Goal: Task Accomplishment & Management: Manage account settings

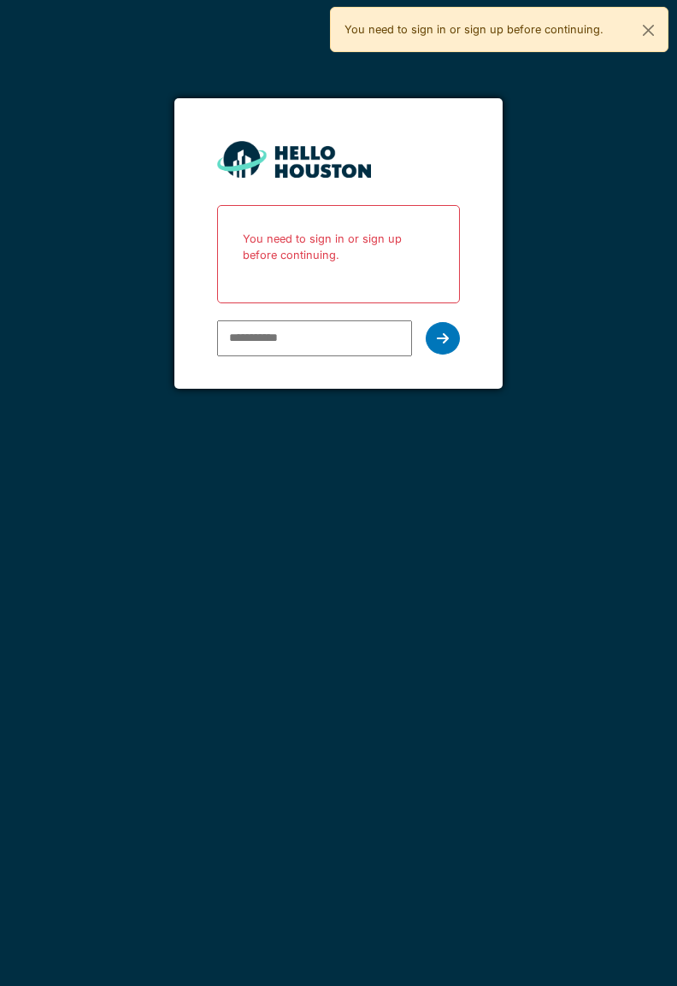
type input "**********"
click at [438, 335] on icon at bounding box center [443, 339] width 12 height 14
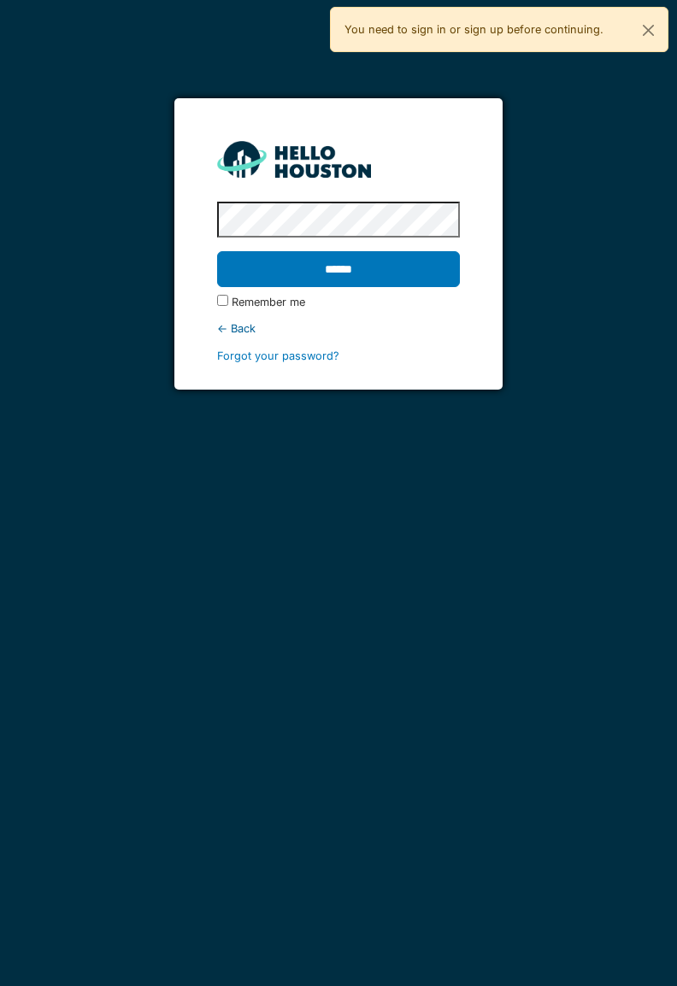
click at [416, 273] on input "******" at bounding box center [338, 269] width 242 height 36
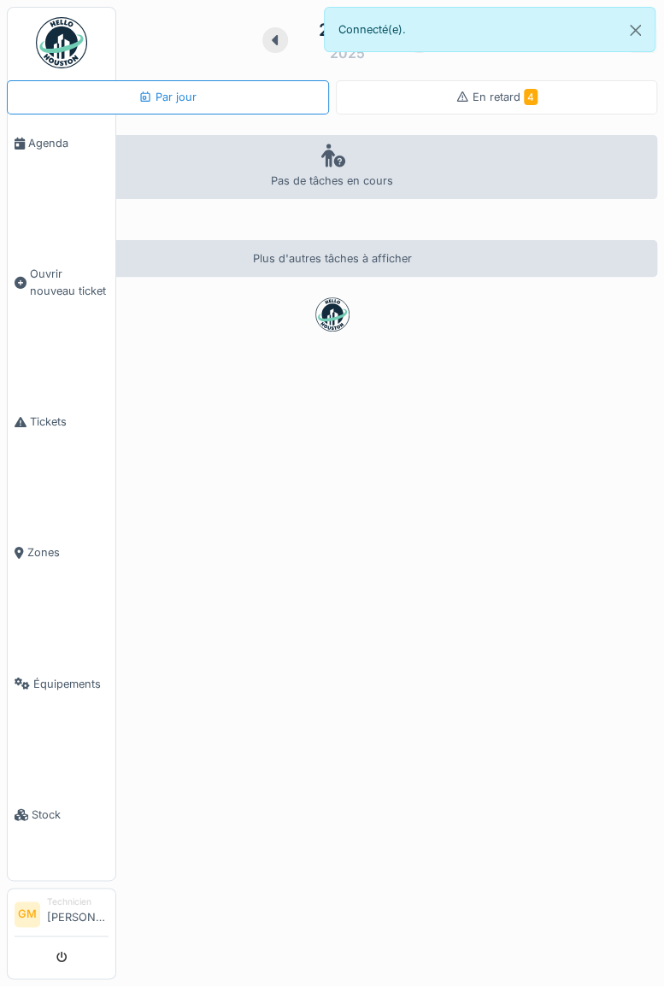
click at [36, 417] on span "Tickets" at bounding box center [69, 422] width 79 height 16
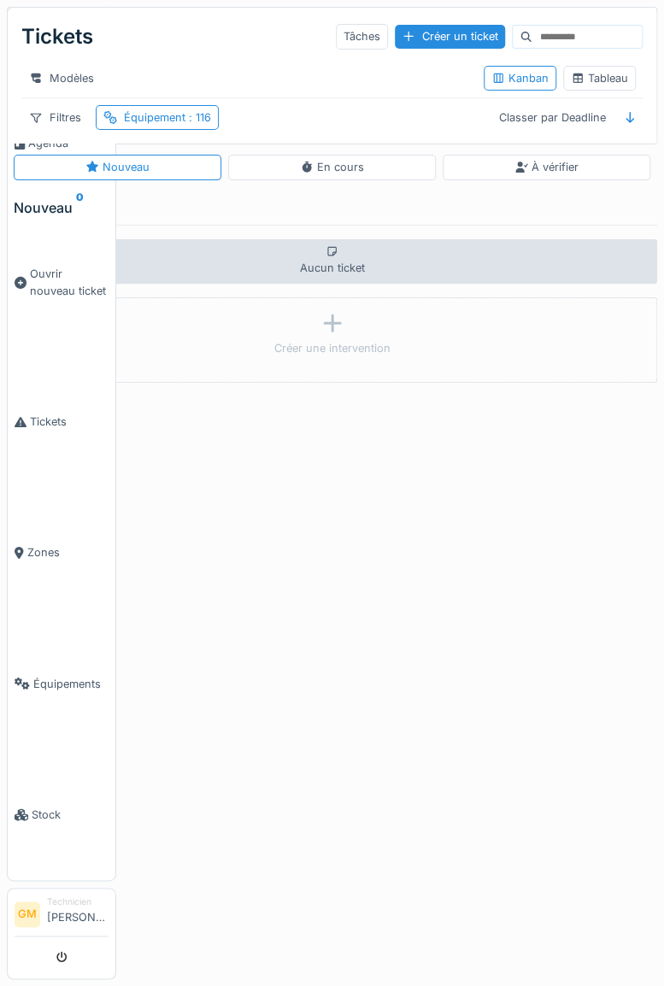
click at [198, 124] on span ": 116" at bounding box center [198, 117] width 26 height 13
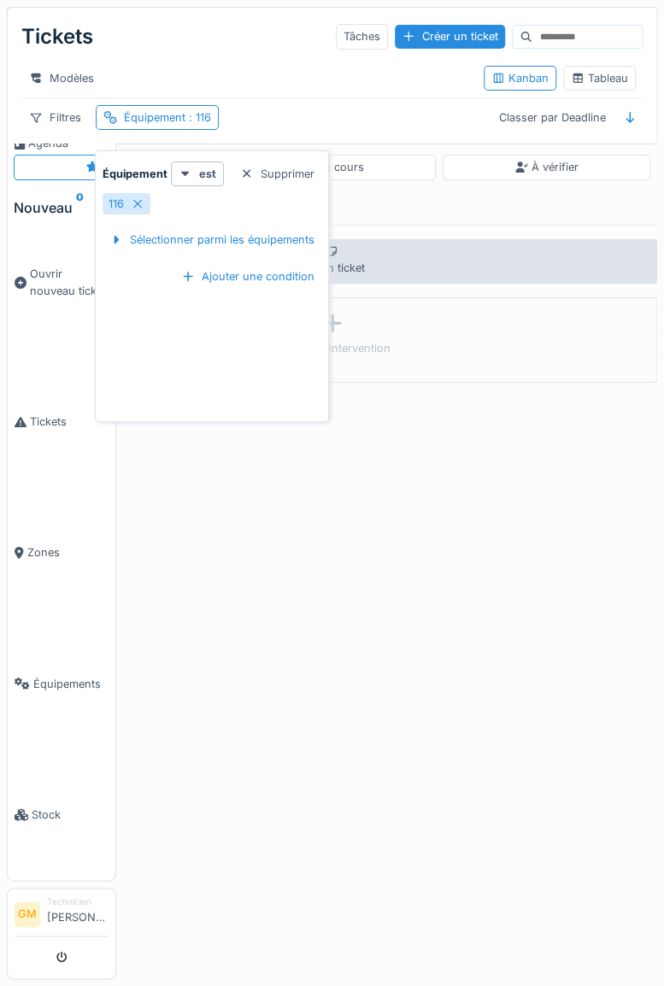
click at [145, 198] on div "116" at bounding box center [127, 203] width 48 height 21
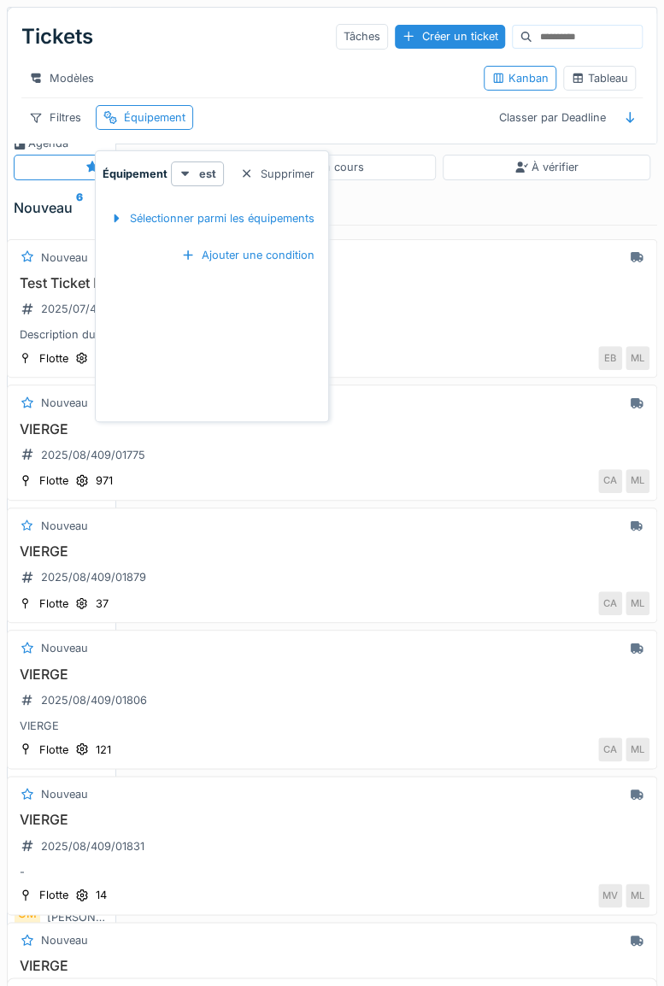
click at [154, 220] on div "Sélectionner parmi les équipements" at bounding box center [212, 218] width 219 height 23
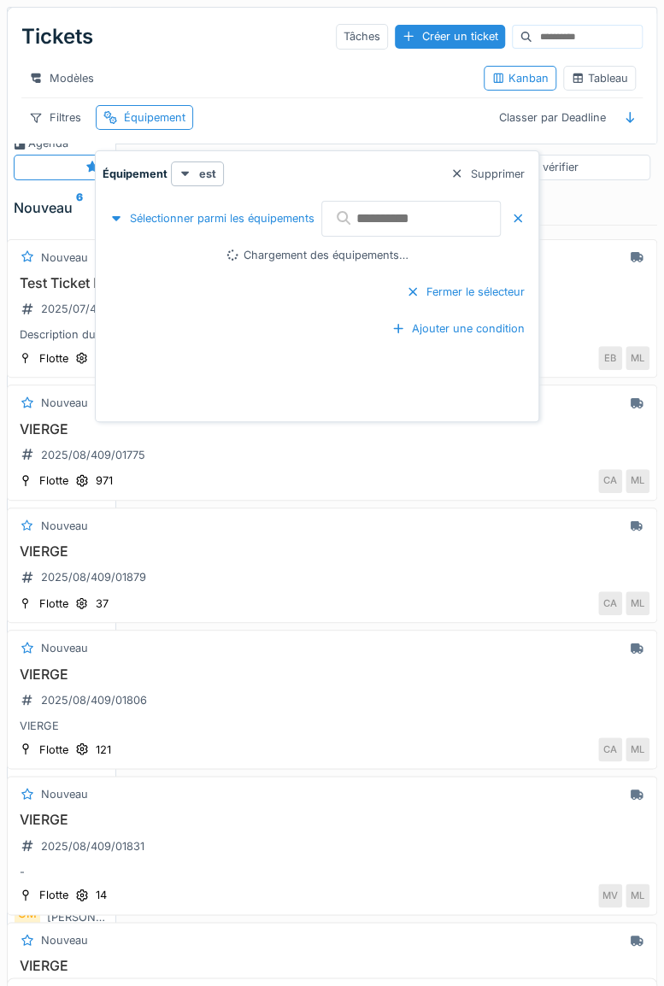
click at [456, 218] on input "text" at bounding box center [410, 219] width 179 height 36
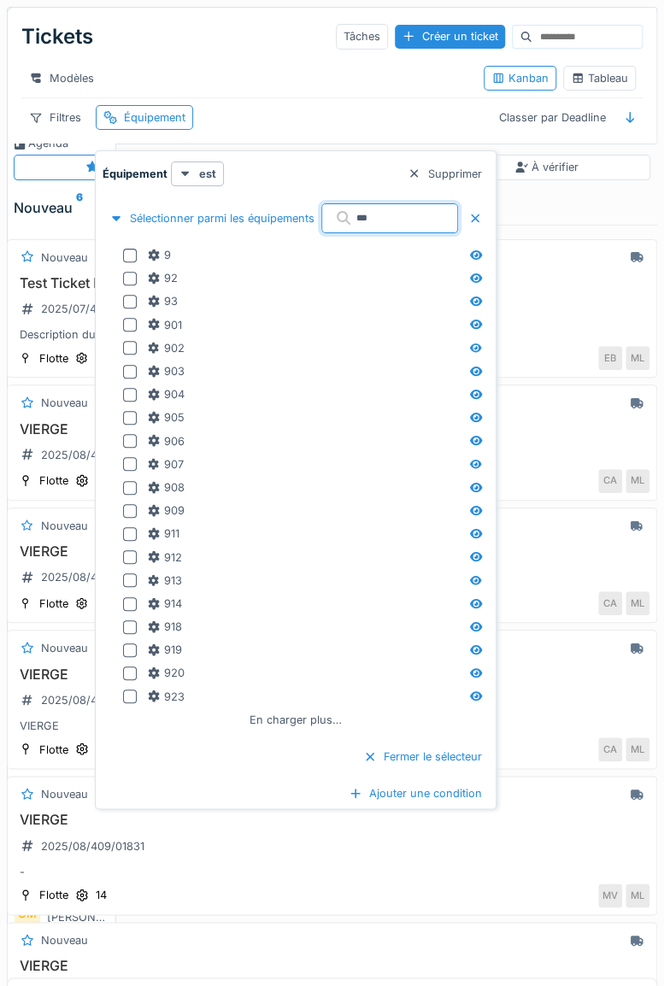
click at [126, 250] on div at bounding box center [130, 256] width 14 height 14
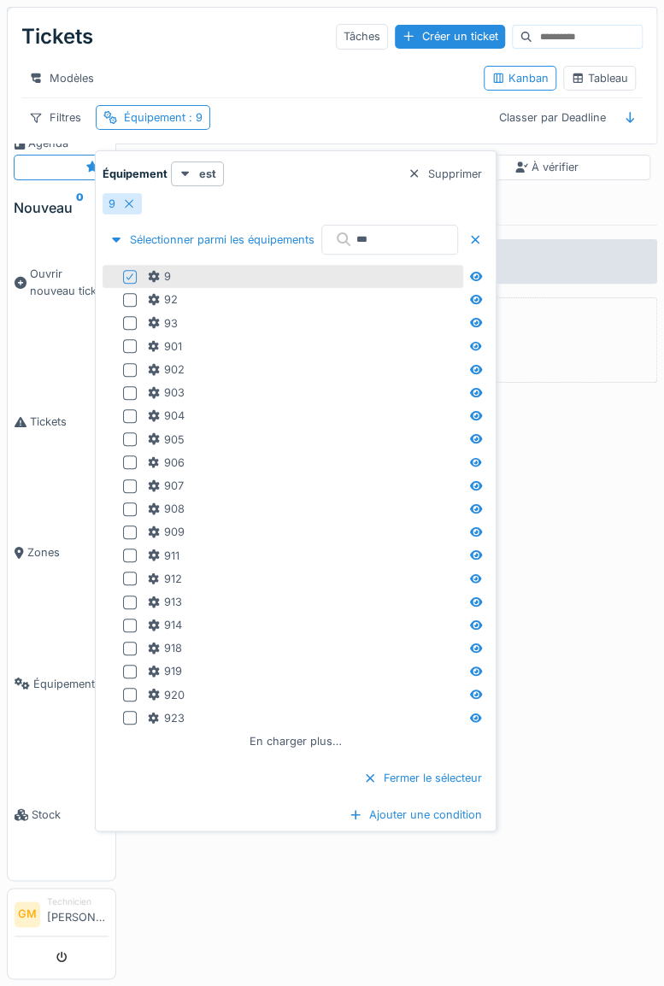
click at [132, 273] on icon at bounding box center [130, 277] width 10 height 9
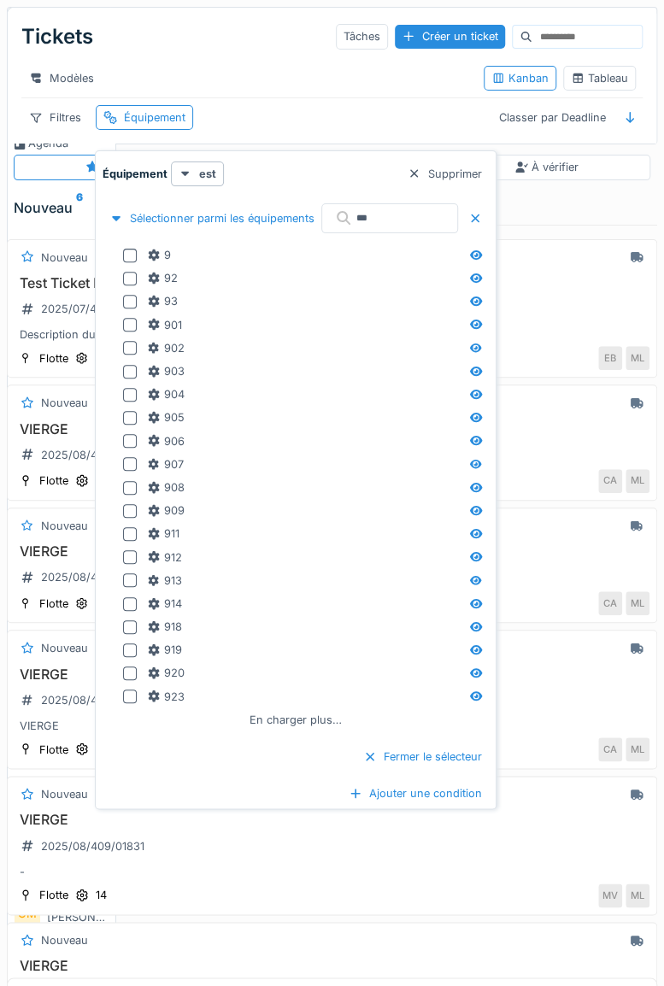
scroll to position [13, 0]
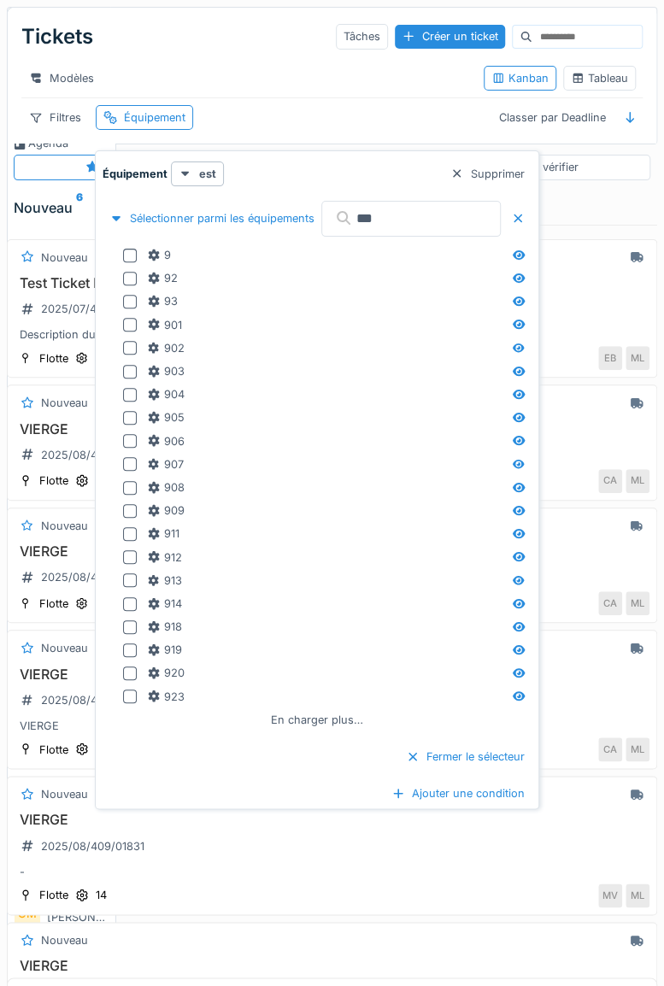
click at [412, 201] on input "***" at bounding box center [410, 219] width 179 height 36
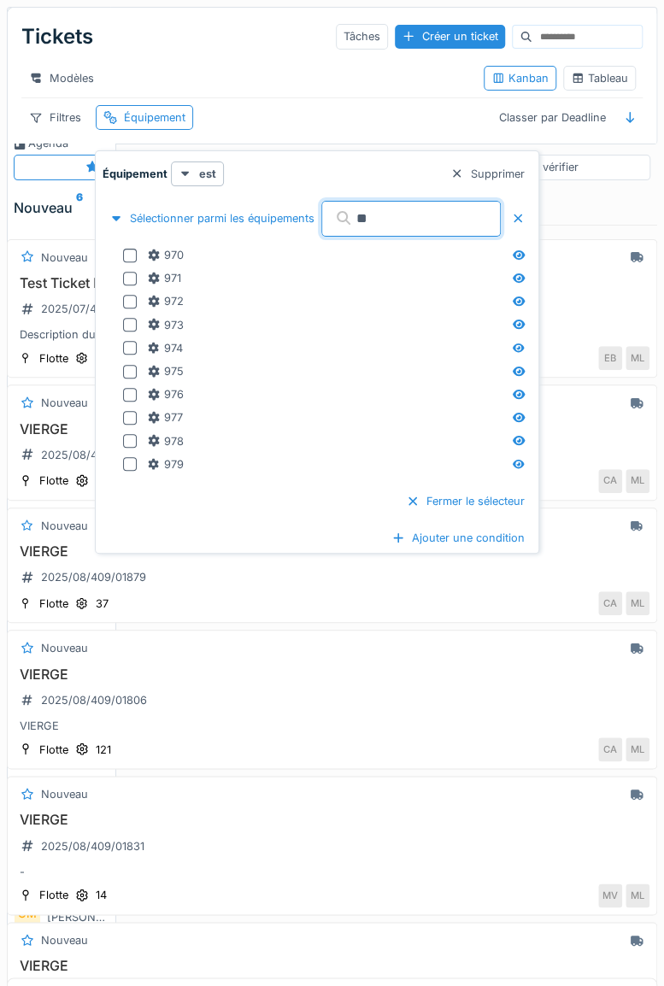
type input "**"
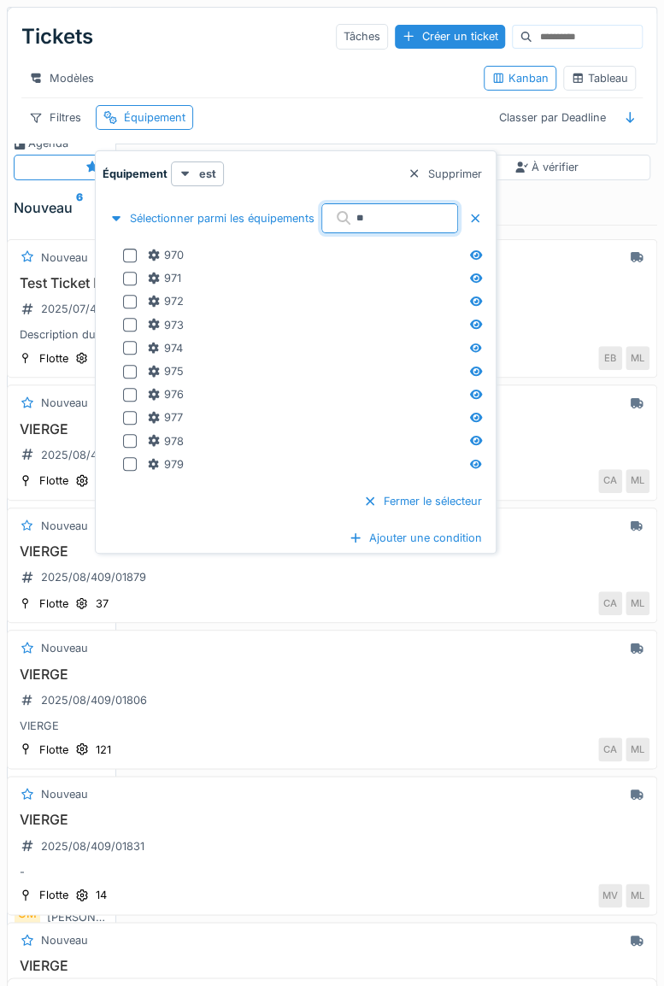
click at [126, 411] on div at bounding box center [130, 418] width 14 height 14
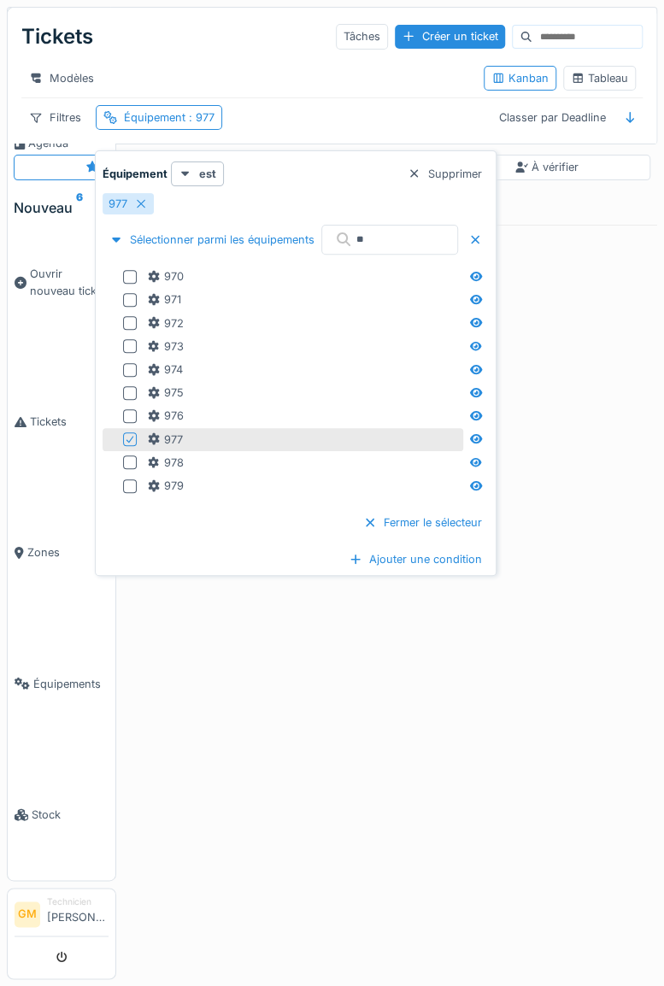
scroll to position [6, 0]
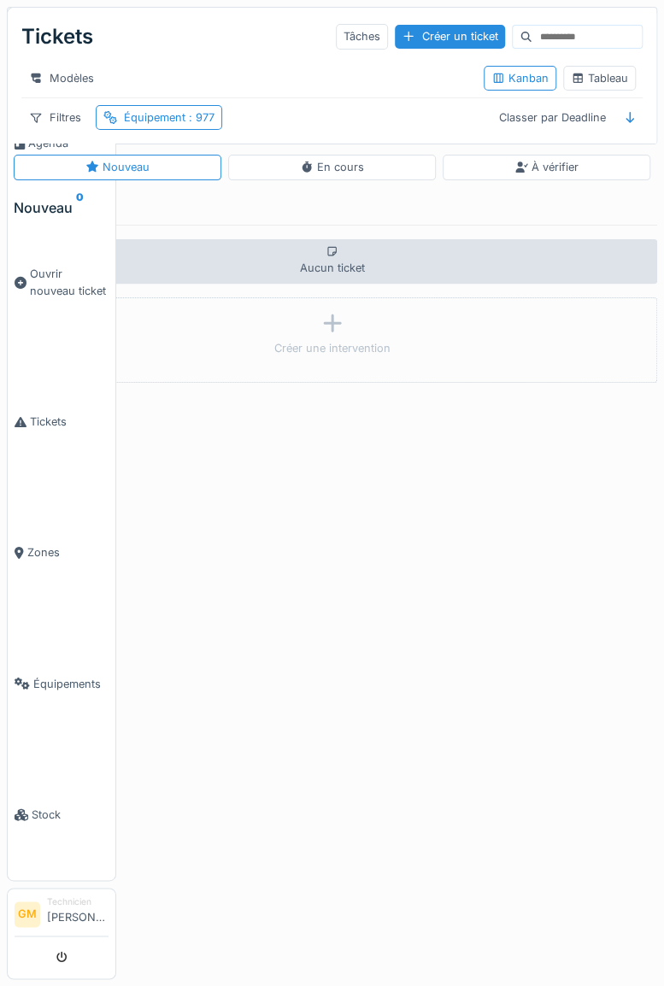
click at [550, 785] on div "Aucun ticket Créer une intervention" at bounding box center [332, 599] width 650 height 748
click at [37, 416] on span "Tickets" at bounding box center [69, 422] width 79 height 16
click at [34, 414] on span "Tickets" at bounding box center [69, 422] width 79 height 16
click at [356, 166] on div "En cours" at bounding box center [332, 167] width 208 height 25
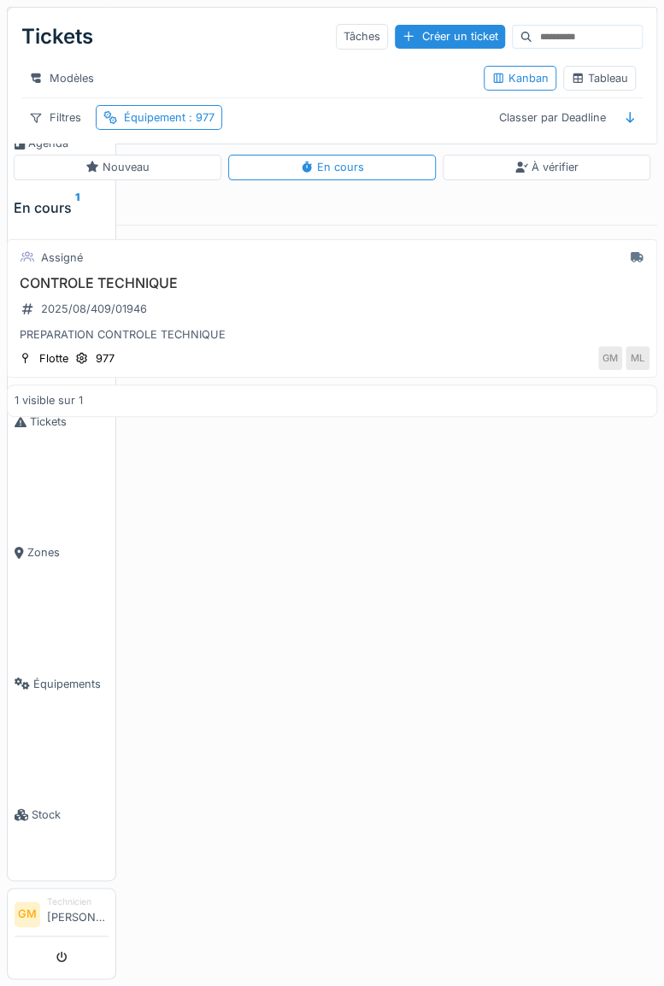
click at [221, 320] on div "CONTROLE TECHNIQUE 2025/08/409/01946 PREPARATION CONTROLE TECHNIQUE" at bounding box center [332, 309] width 635 height 68
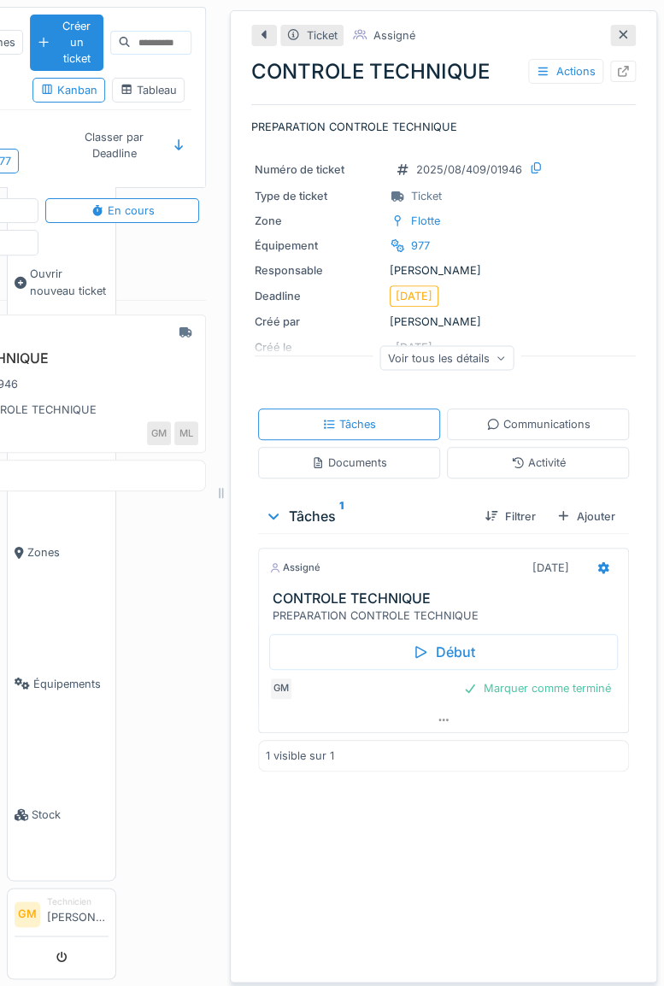
scroll to position [0, 142]
click at [598, 562] on icon at bounding box center [603, 568] width 11 height 12
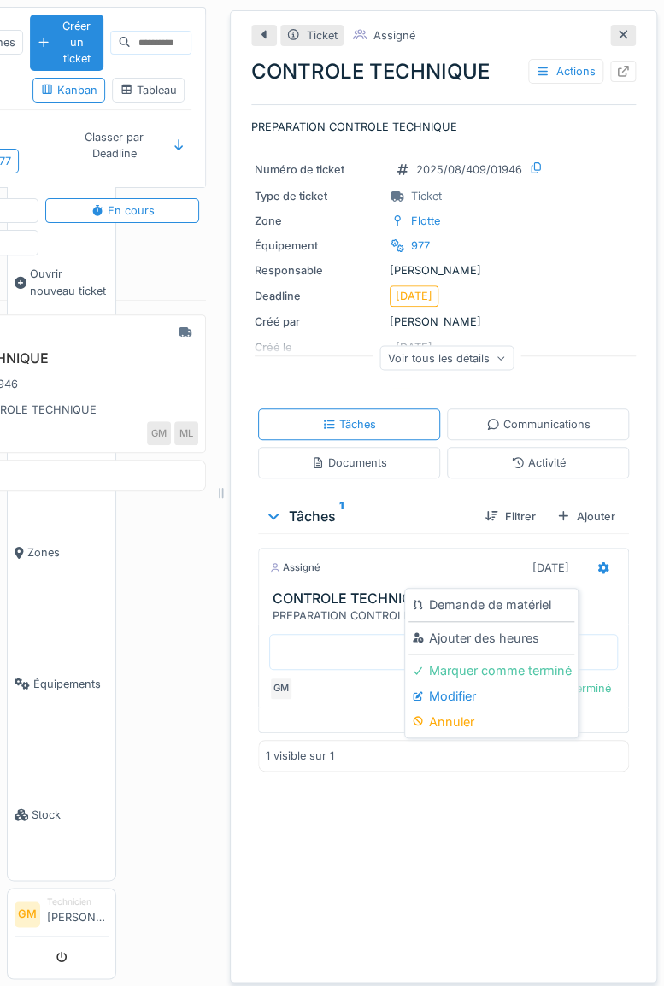
click at [462, 696] on div "Modifier" at bounding box center [492, 697] width 166 height 26
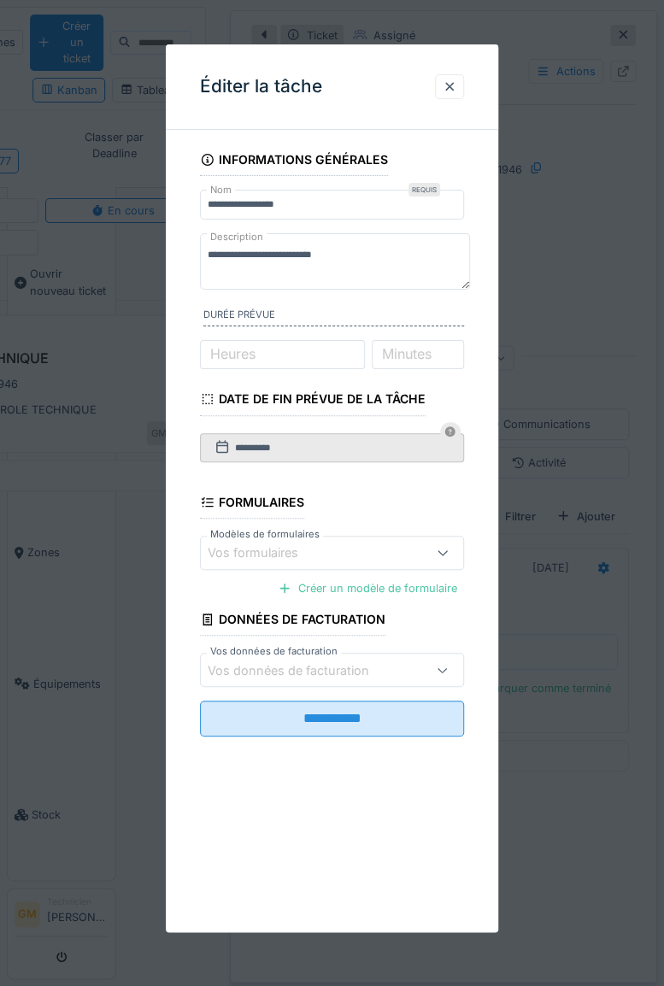
click at [566, 732] on div at bounding box center [332, 493] width 664 height 986
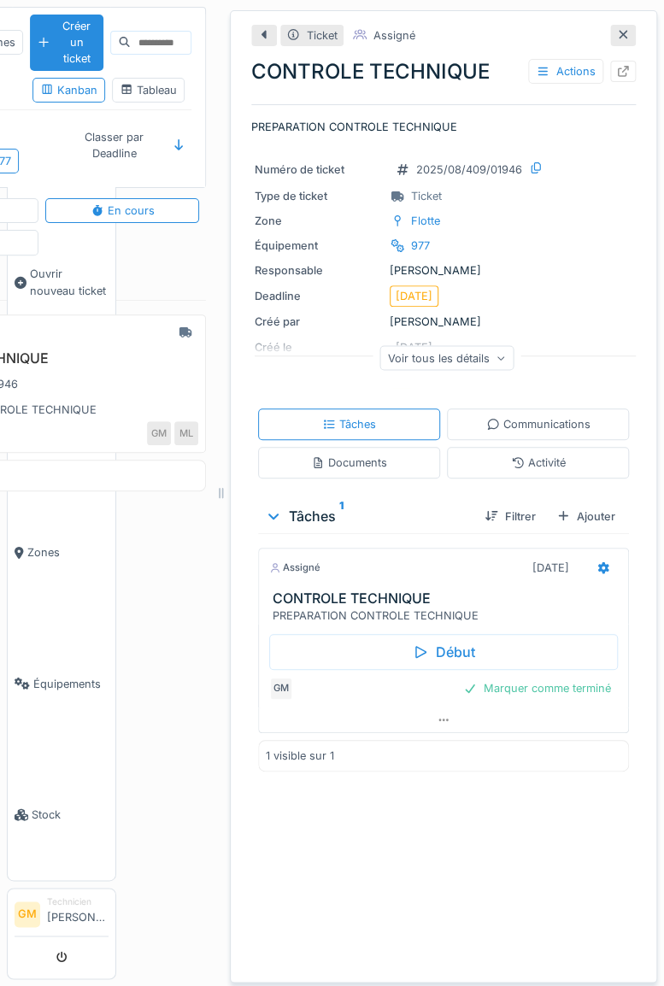
scroll to position [13, 0]
click at [471, 345] on div "Voir tous les détails" at bounding box center [447, 357] width 134 height 25
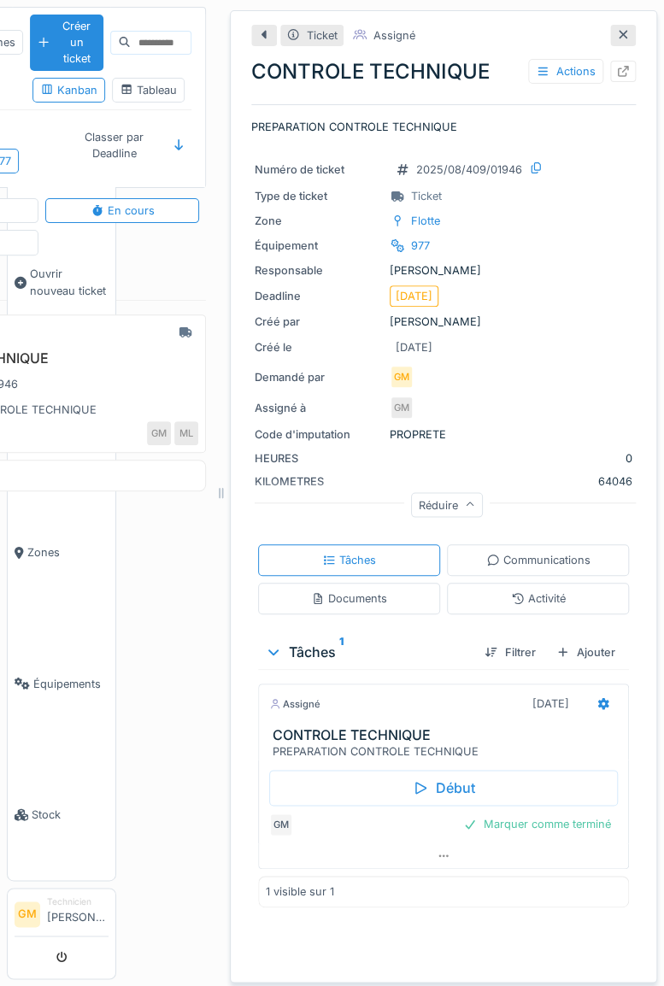
click at [139, 575] on div "Assigné CONTROLE TECHNIQUE 2025/08/409/01946 PREPARATION CONTROLE TECHNIQUE Flo…" at bounding box center [42, 636] width 328 height 673
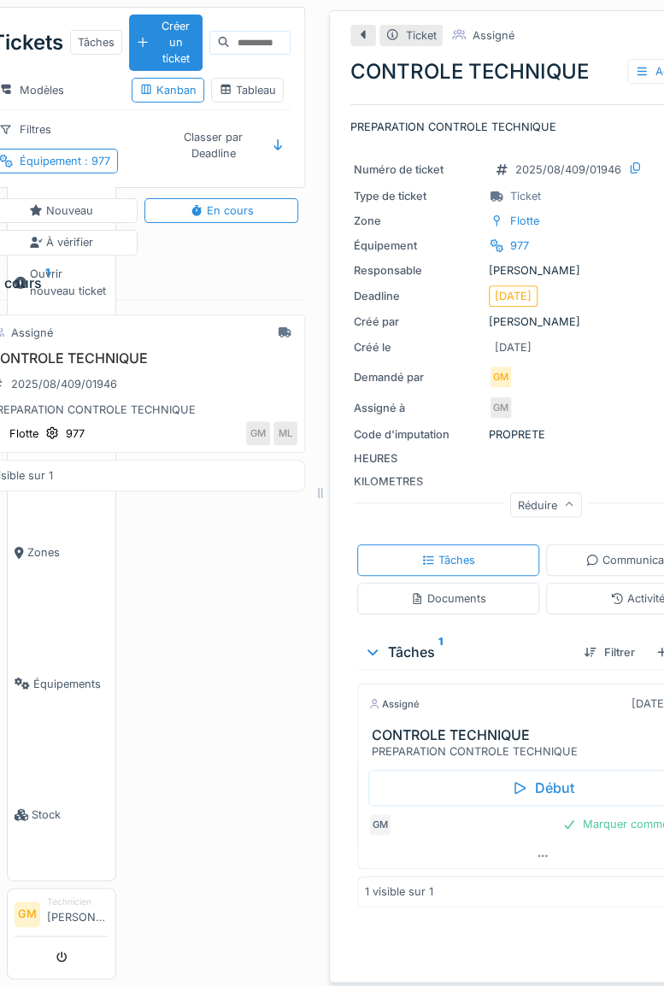
scroll to position [0, 0]
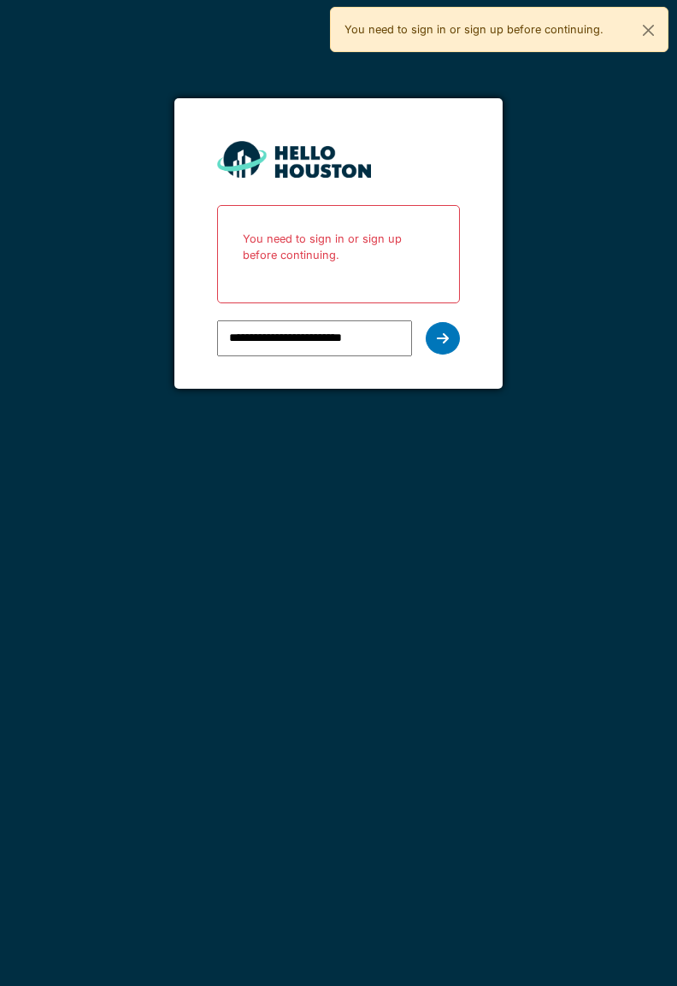
click at [450, 333] on div at bounding box center [443, 338] width 34 height 32
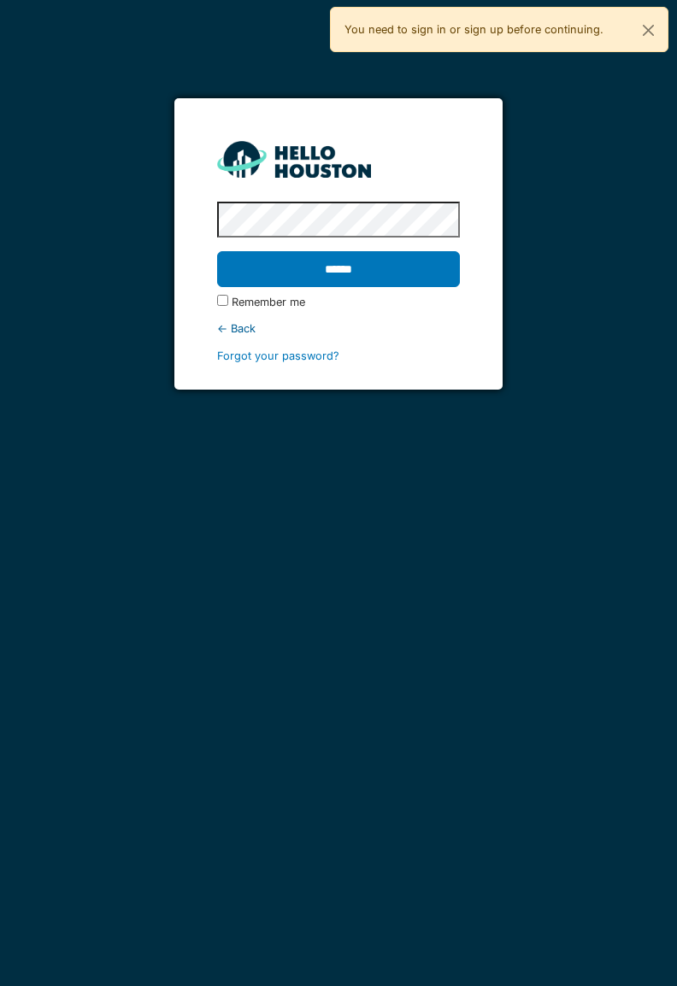
click at [410, 267] on input "******" at bounding box center [338, 269] width 242 height 36
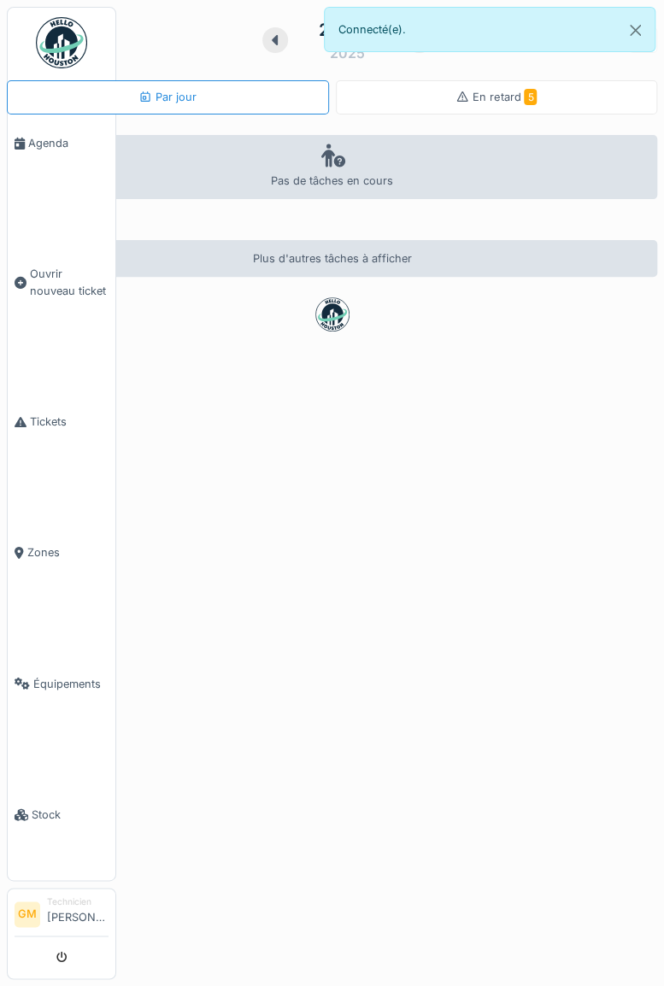
click at [524, 96] on span "5" at bounding box center [530, 97] width 13 height 16
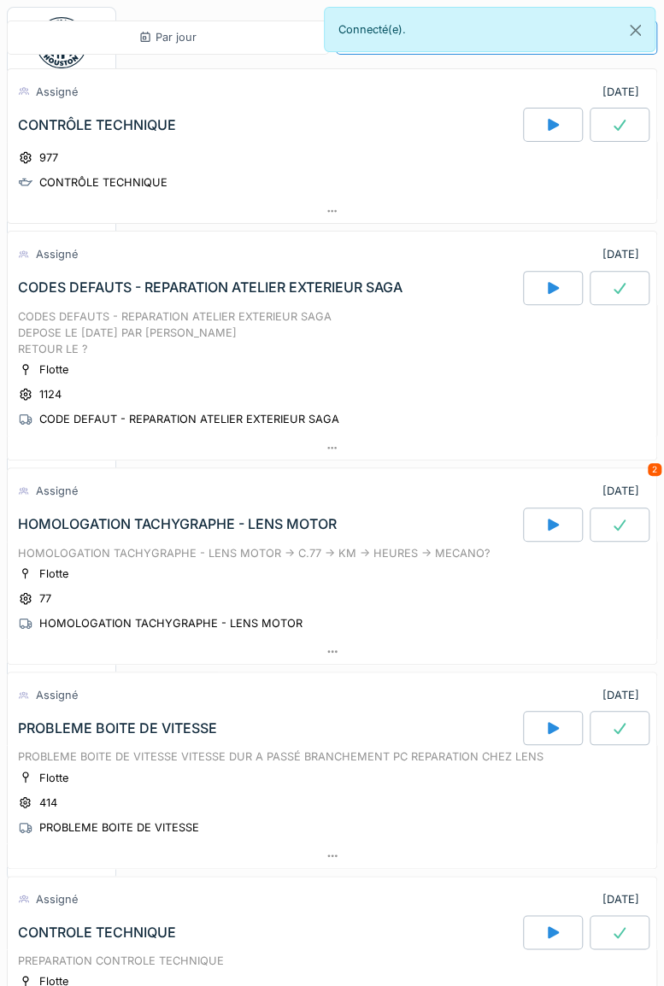
click at [91, 124] on div "CONTRÔLE TECHNIQUE" at bounding box center [97, 125] width 158 height 16
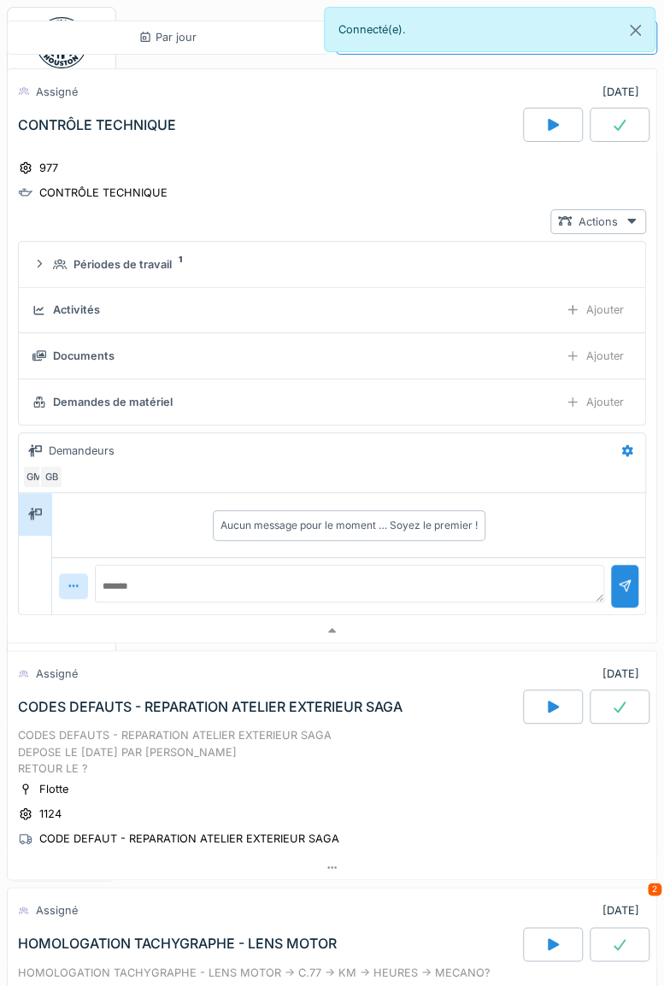
click at [625, 219] on icon at bounding box center [632, 220] width 14 height 11
click at [409, 152] on div "977 CONTRÔLE TECHNIQUE Actions Périodes de travail 1 Activités Ajouter Document…" at bounding box center [332, 385] width 650 height 466
click at [613, 458] on div at bounding box center [627, 450] width 29 height 25
click at [482, 482] on div "Modifier" at bounding box center [520, 484] width 160 height 26
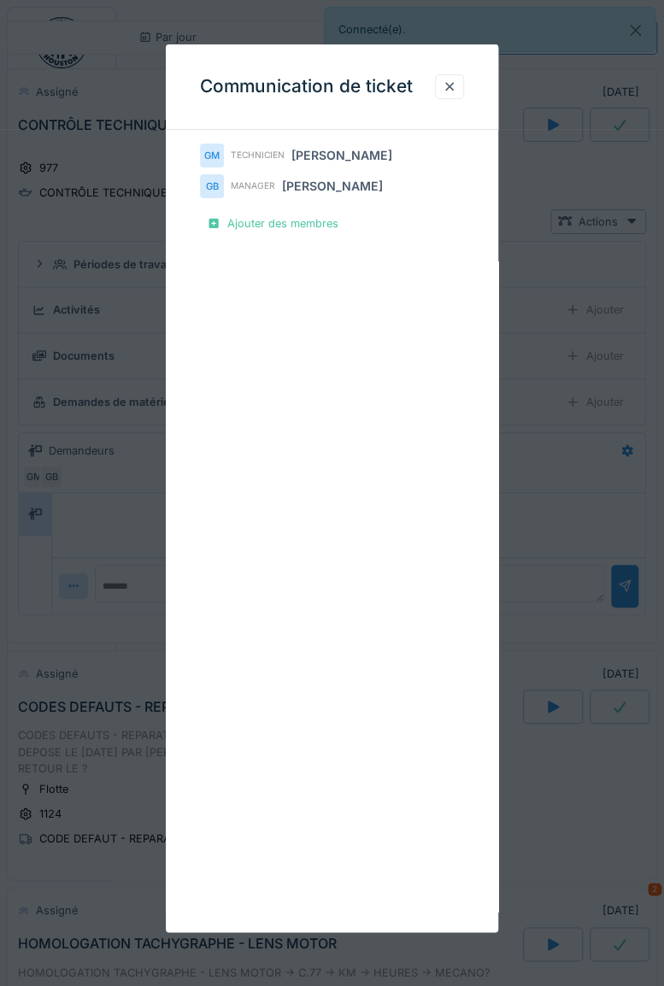
click at [456, 83] on div at bounding box center [450, 87] width 14 height 16
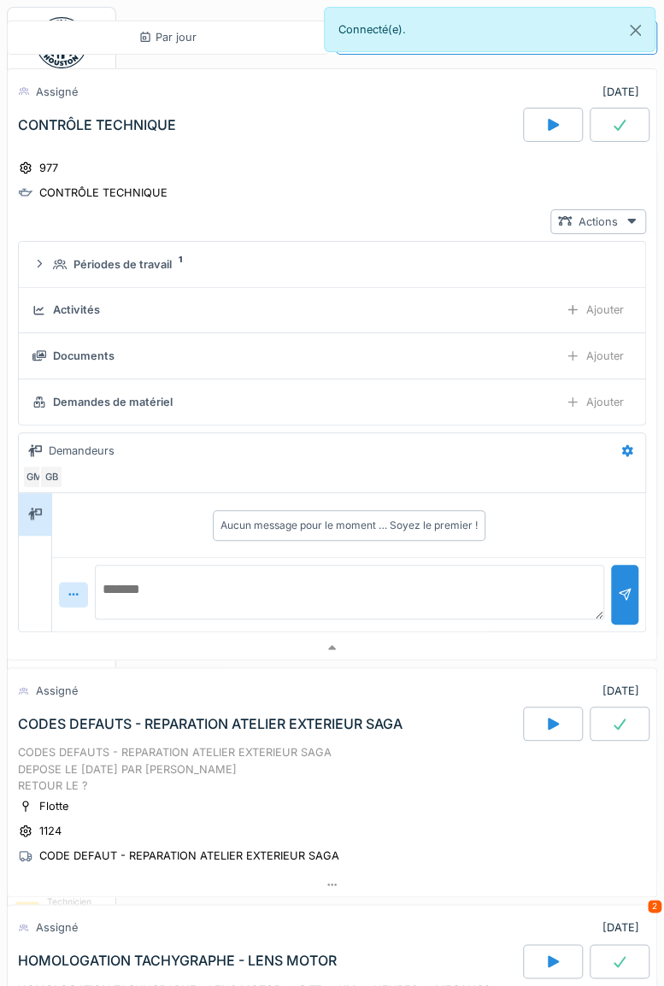
click at [142, 586] on textarea at bounding box center [349, 592] width 509 height 55
type textarea "********"
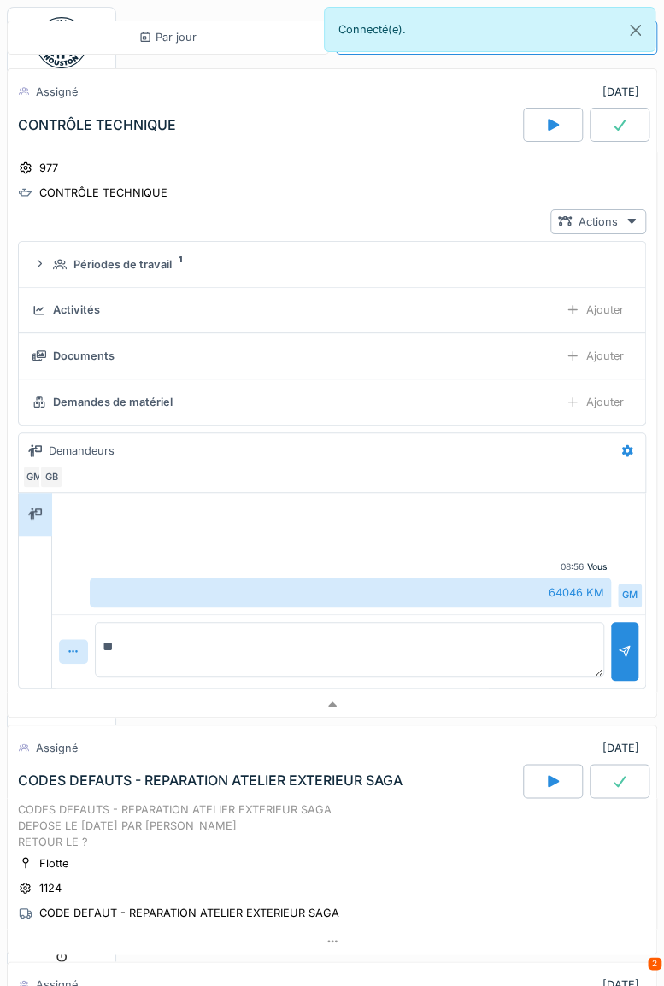
type textarea "**"
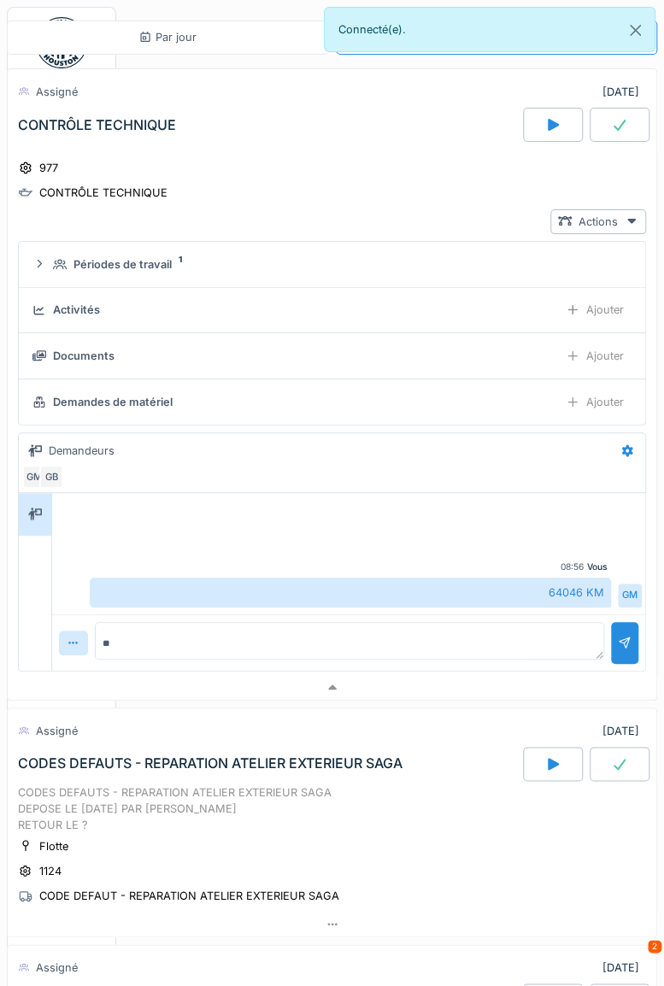
click at [611, 655] on div at bounding box center [624, 643] width 27 height 42
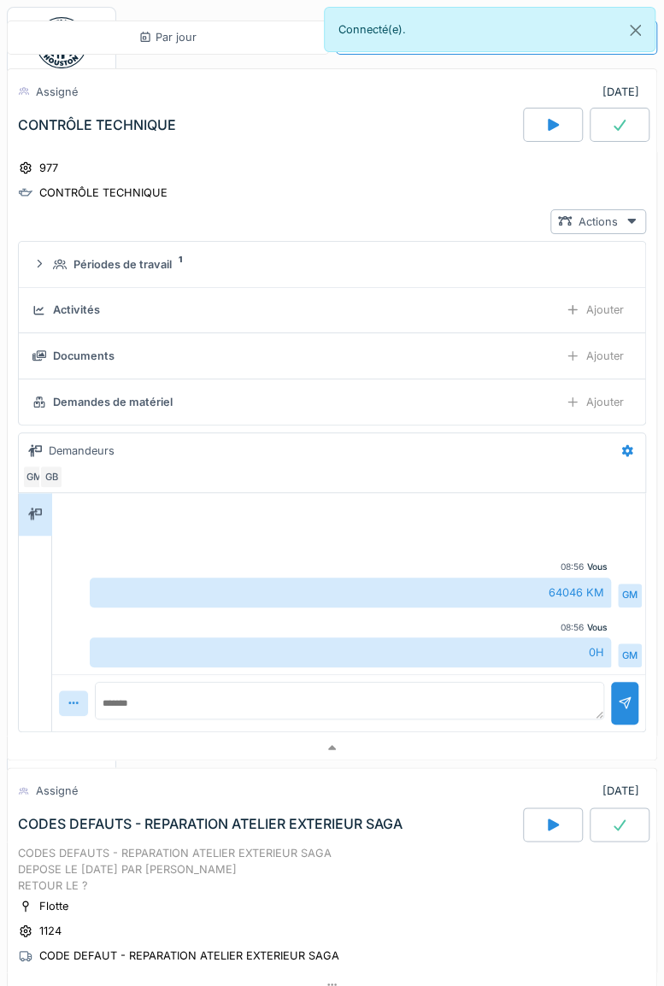
click at [594, 224] on div "Actions" at bounding box center [598, 221] width 96 height 25
click at [454, 205] on div "977 CONTRÔLE TECHNIQUE Actions Périodes de travail 1 Activités Ajouter Document…" at bounding box center [332, 443] width 650 height 583
click at [629, 27] on button "Close" at bounding box center [635, 30] width 38 height 45
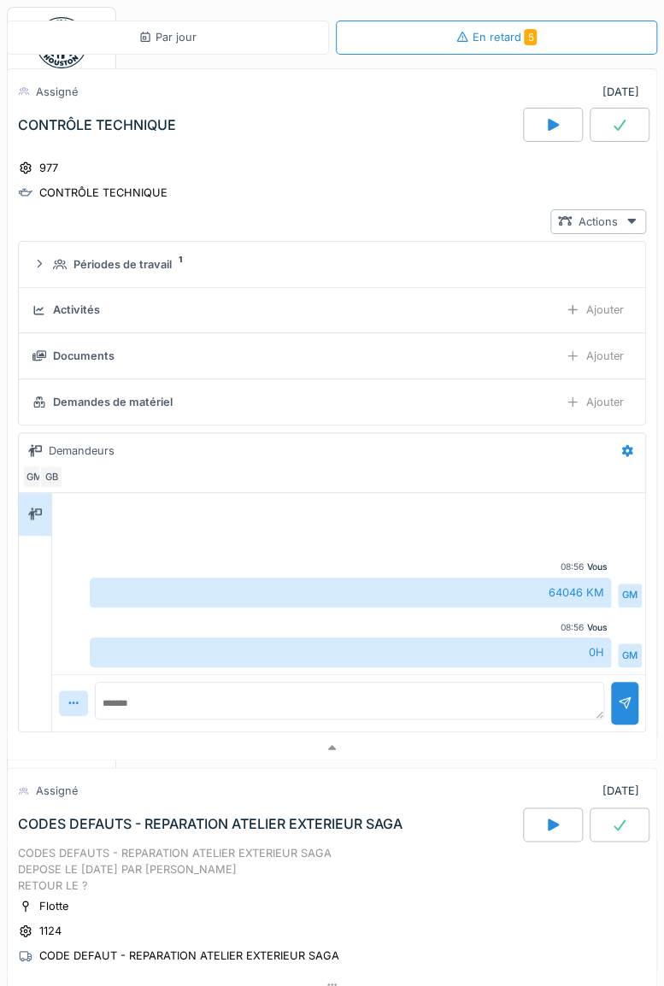
click at [544, 119] on icon at bounding box center [552, 125] width 17 height 14
